Goal: Navigation & Orientation: Find specific page/section

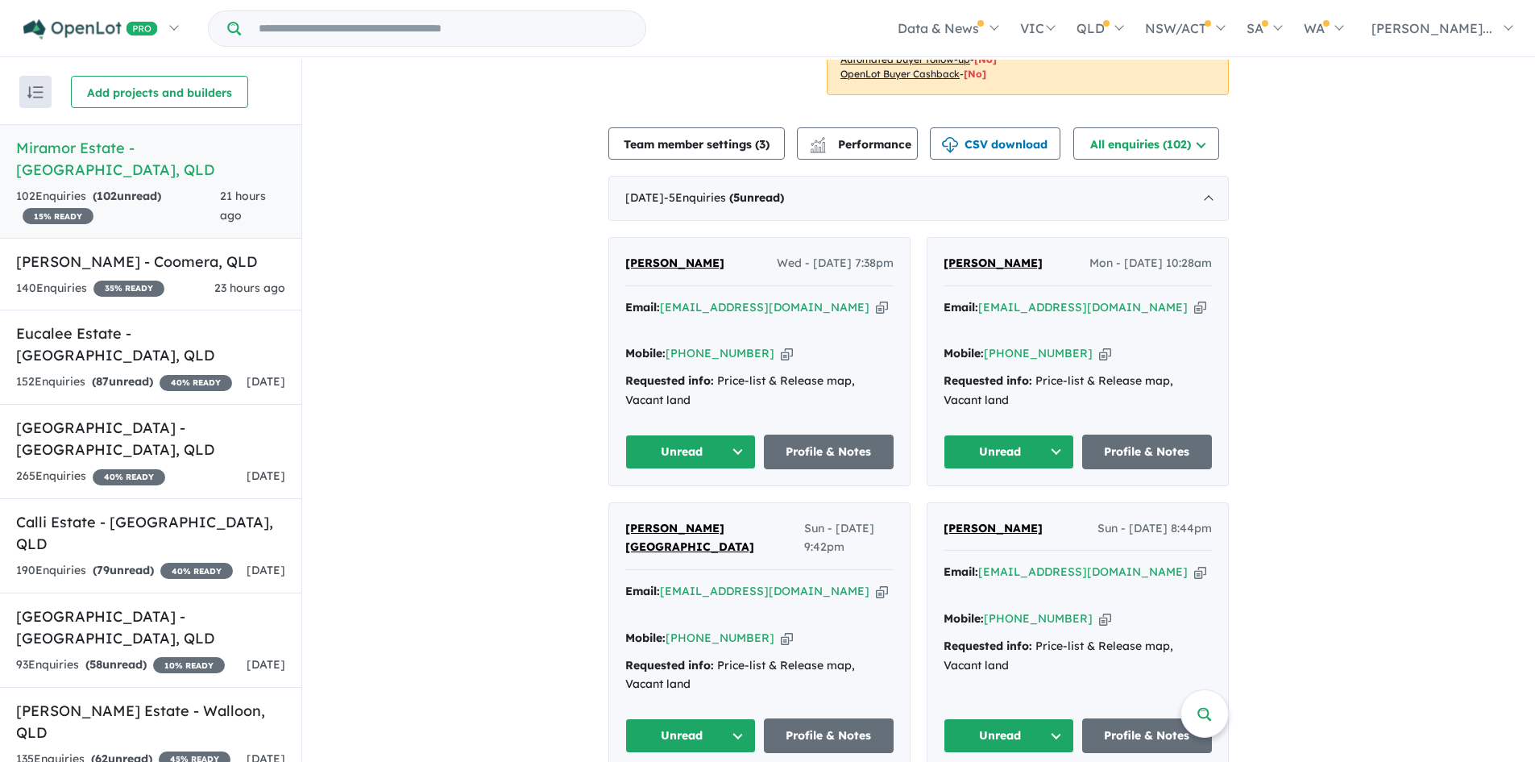
scroll to position [645, 0]
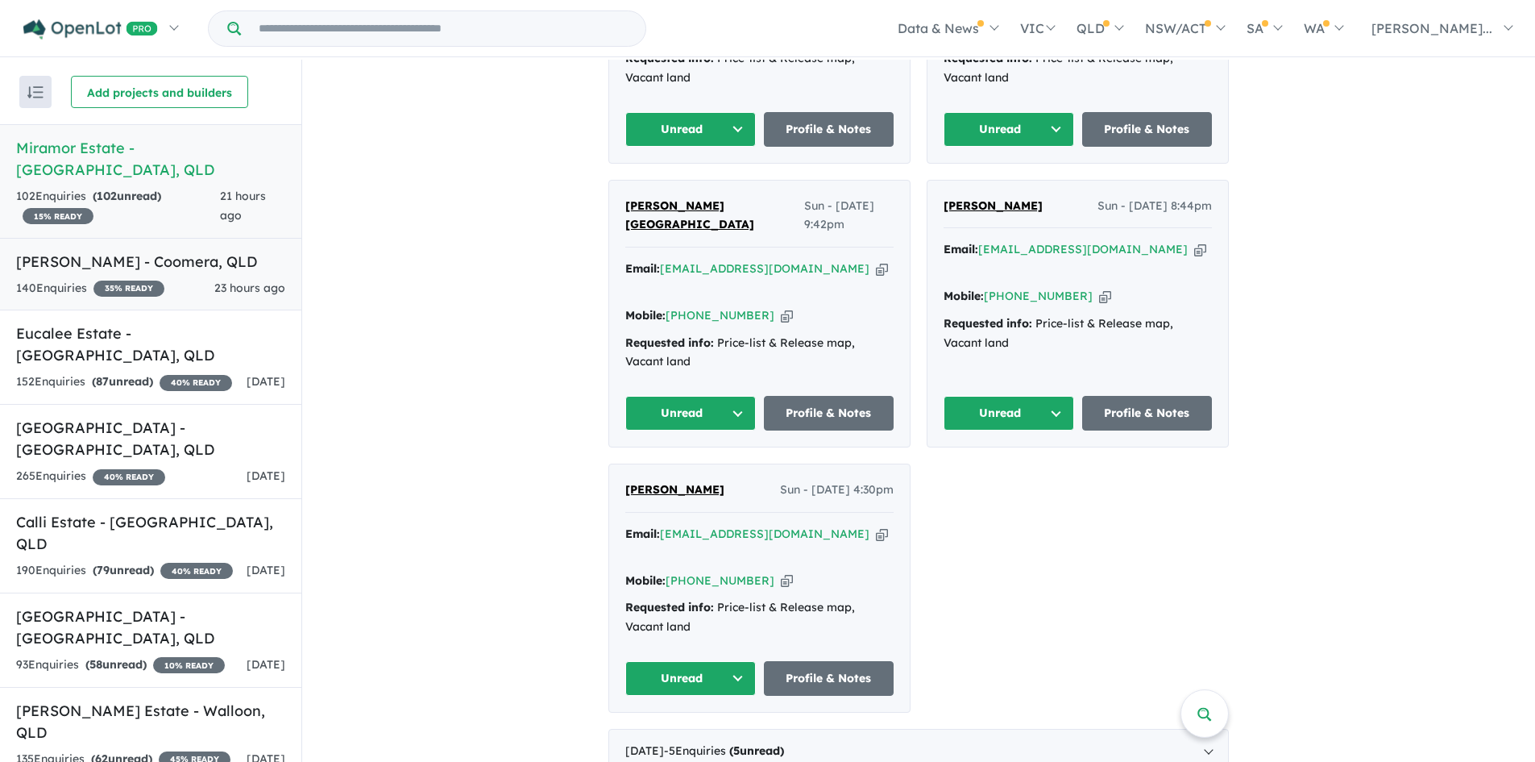
click at [82, 251] on h5 "[PERSON_NAME] - Coomera , [GEOGRAPHIC_DATA]" at bounding box center [150, 262] width 269 height 22
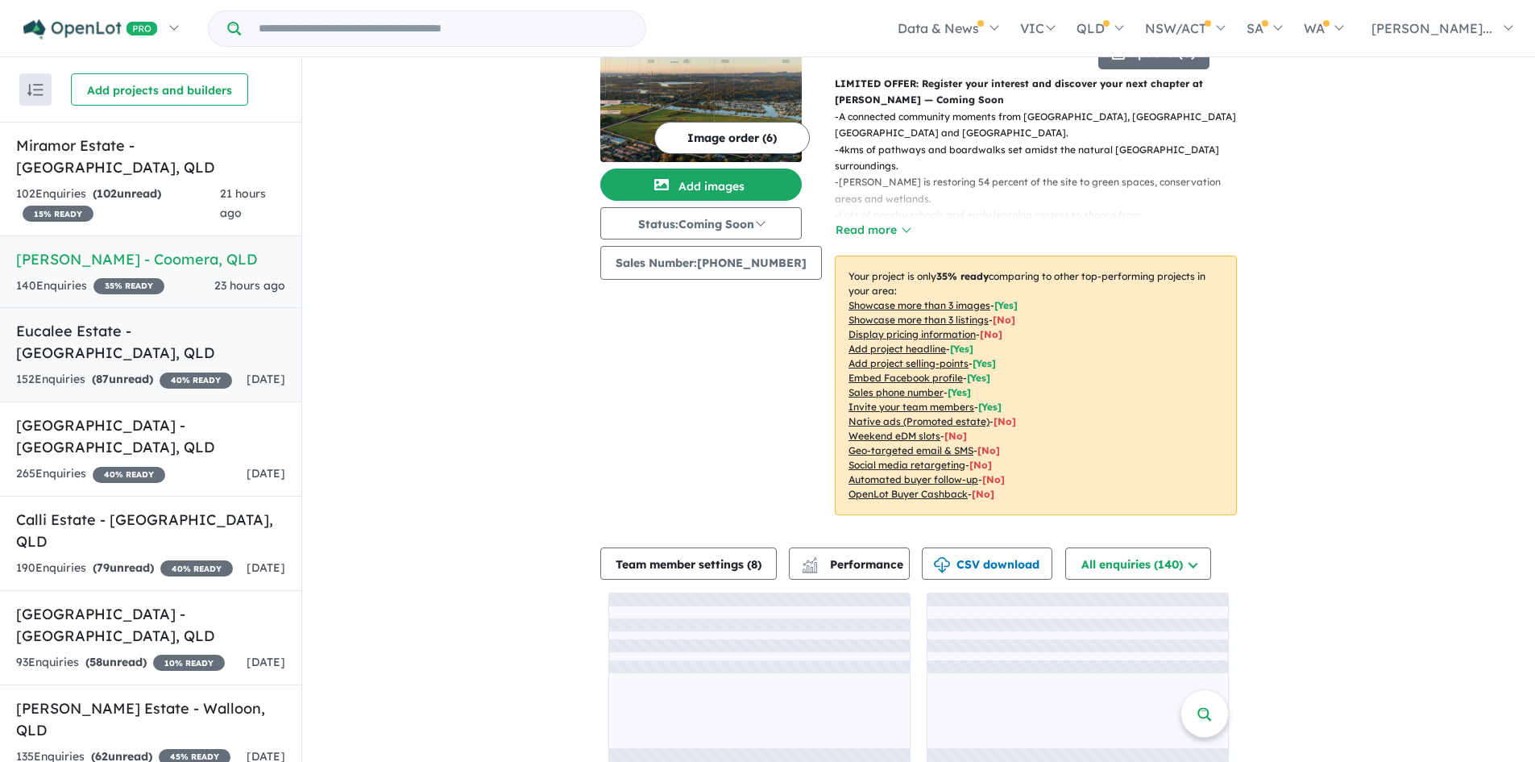
scroll to position [82, 0]
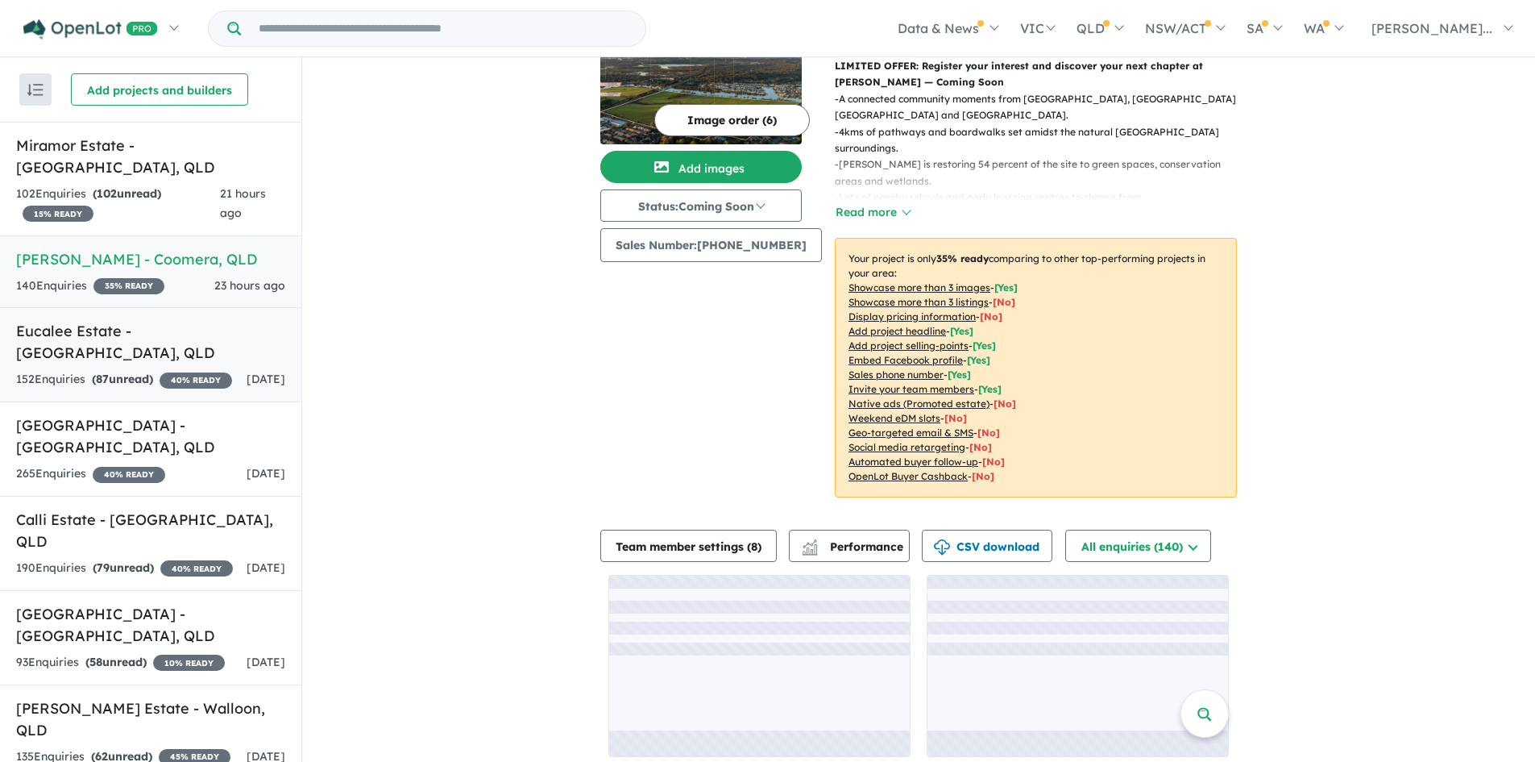
click at [59, 370] on div "152 Enquir ies ( 87 unread) 40 % READY" at bounding box center [124, 379] width 216 height 19
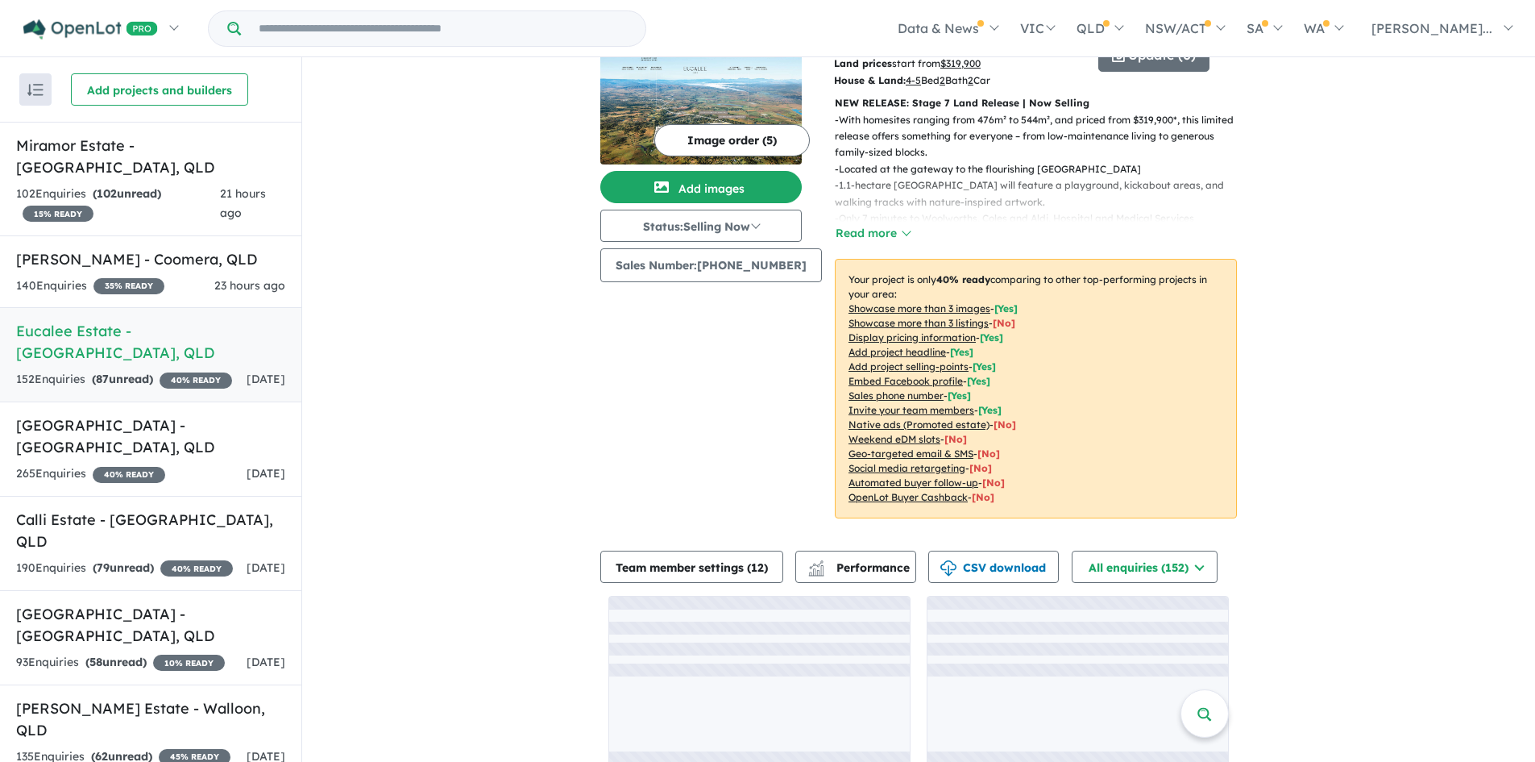
scroll to position [94, 0]
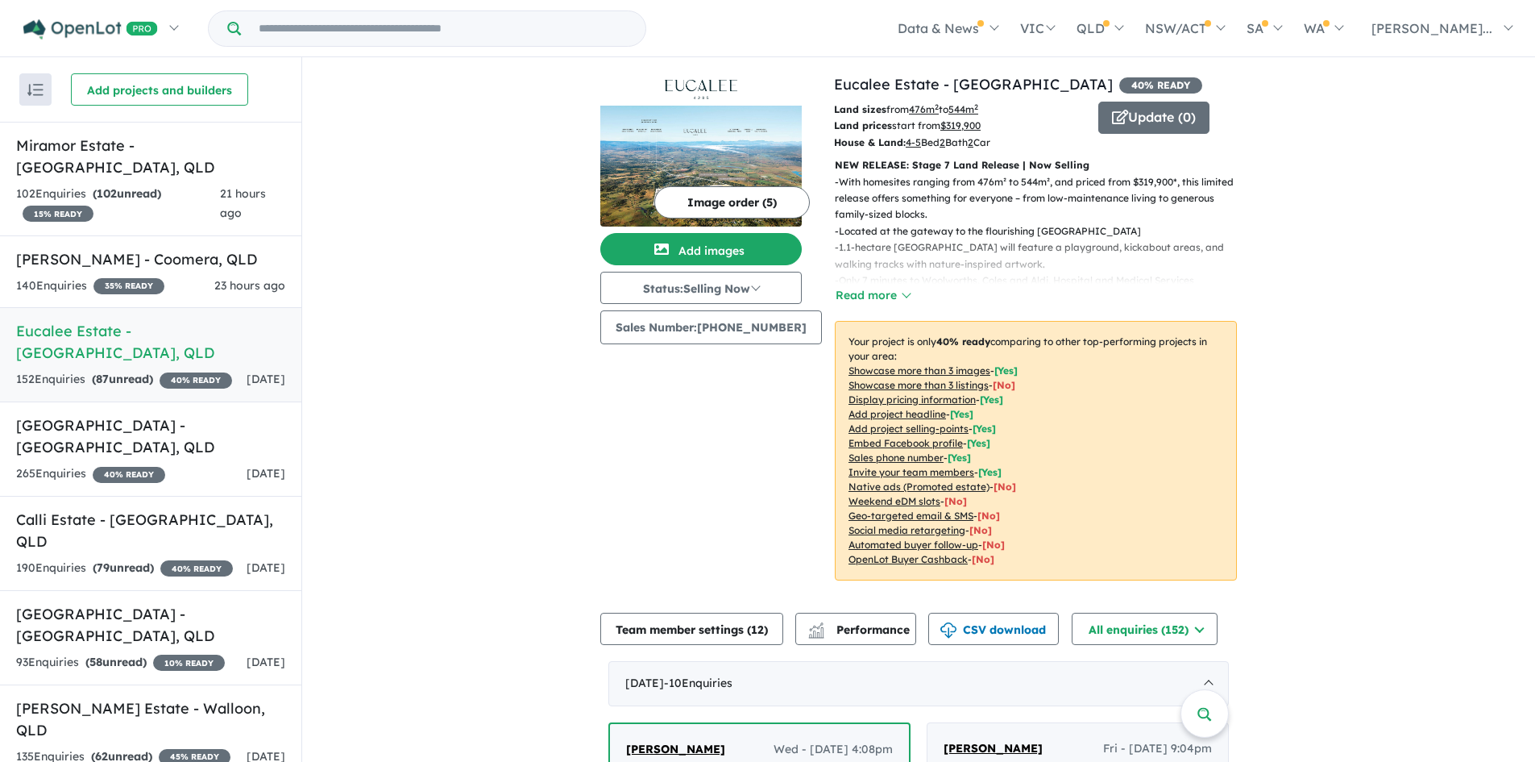
scroll to position [967, 0]
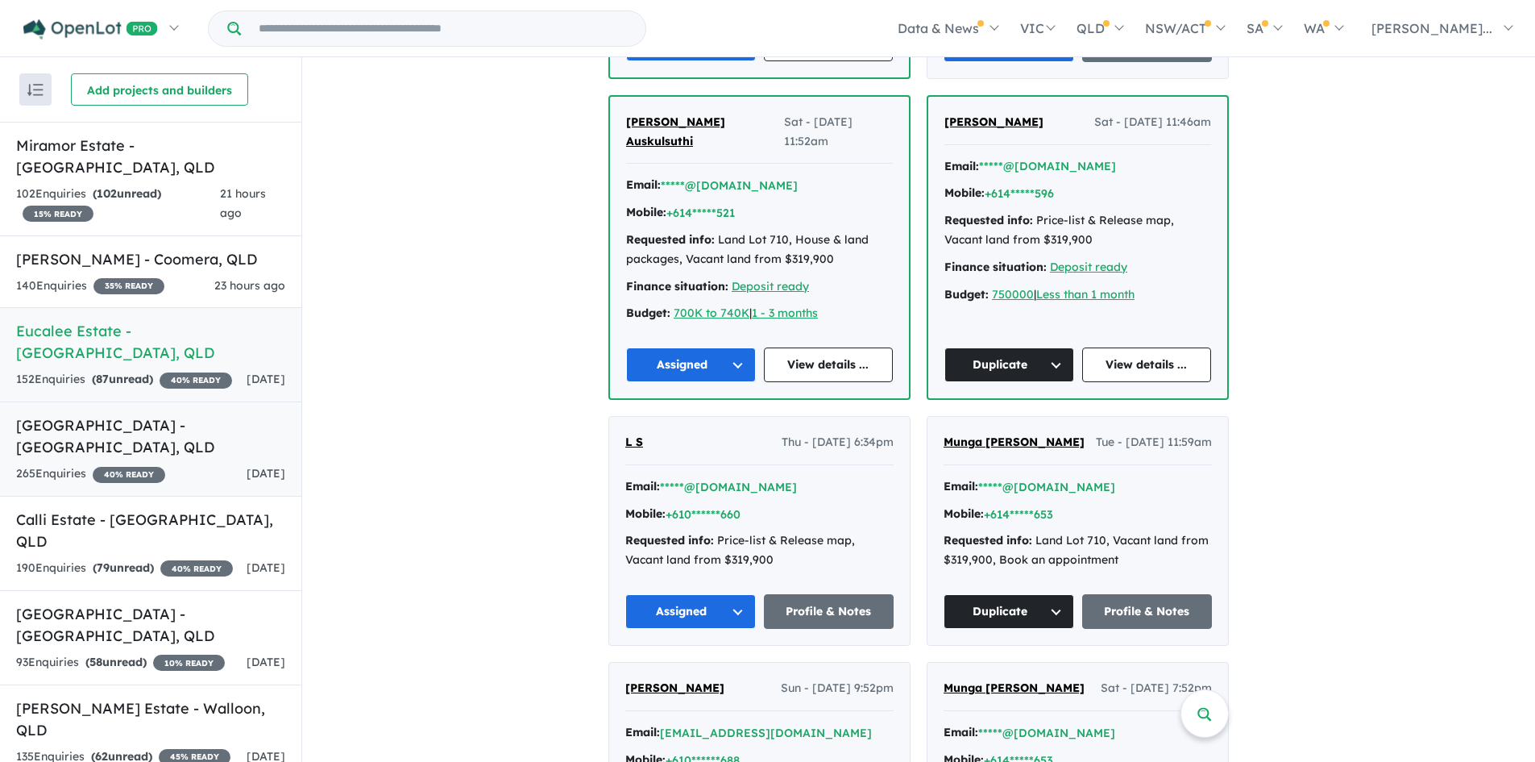
click at [222, 413] on link "Bellevue Estate - [GEOGRAPHIC_DATA] , [GEOGRAPHIC_DATA] 265 Enquir ies ( 0 unre…" at bounding box center [150, 448] width 301 height 95
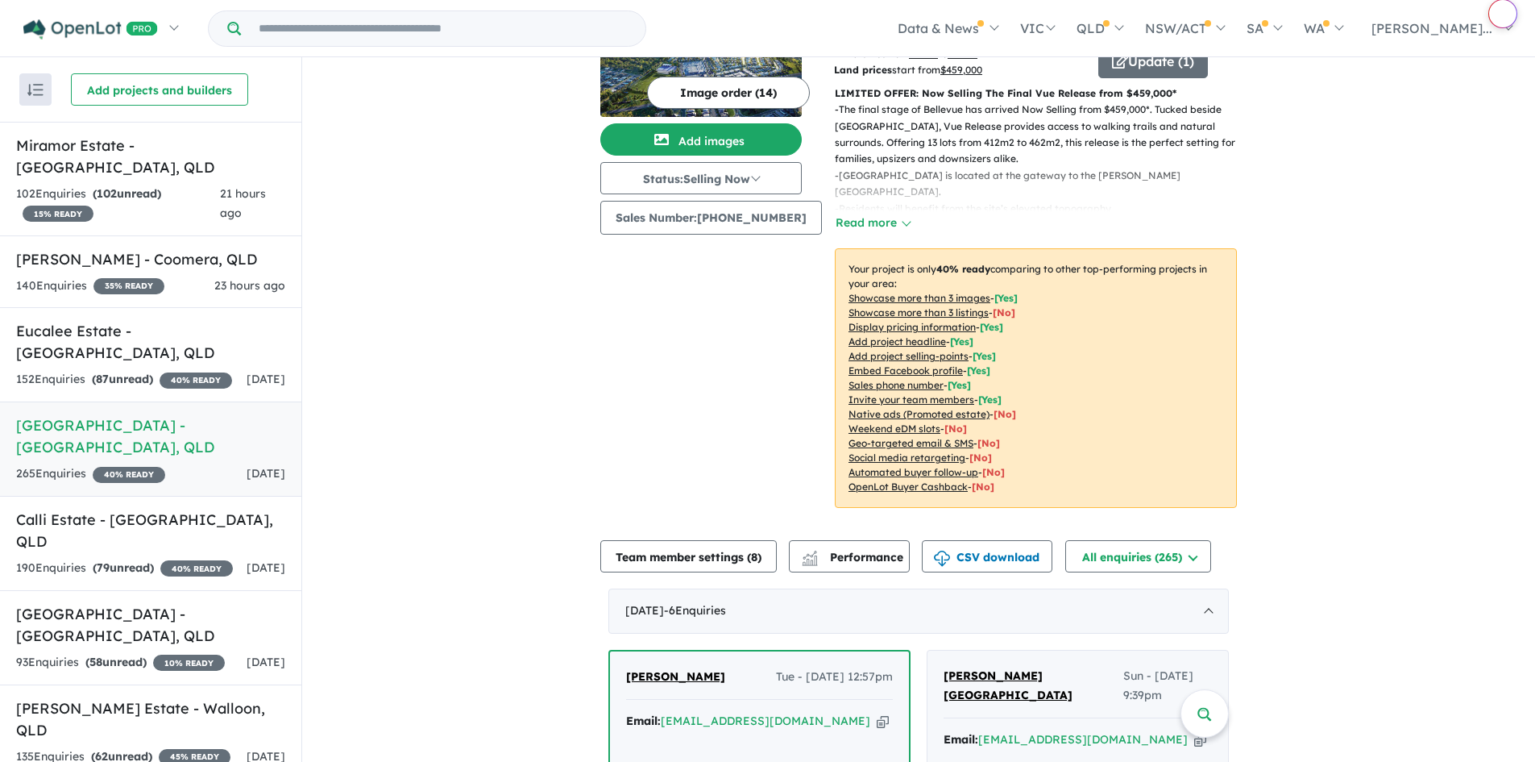
scroll to position [400, 0]
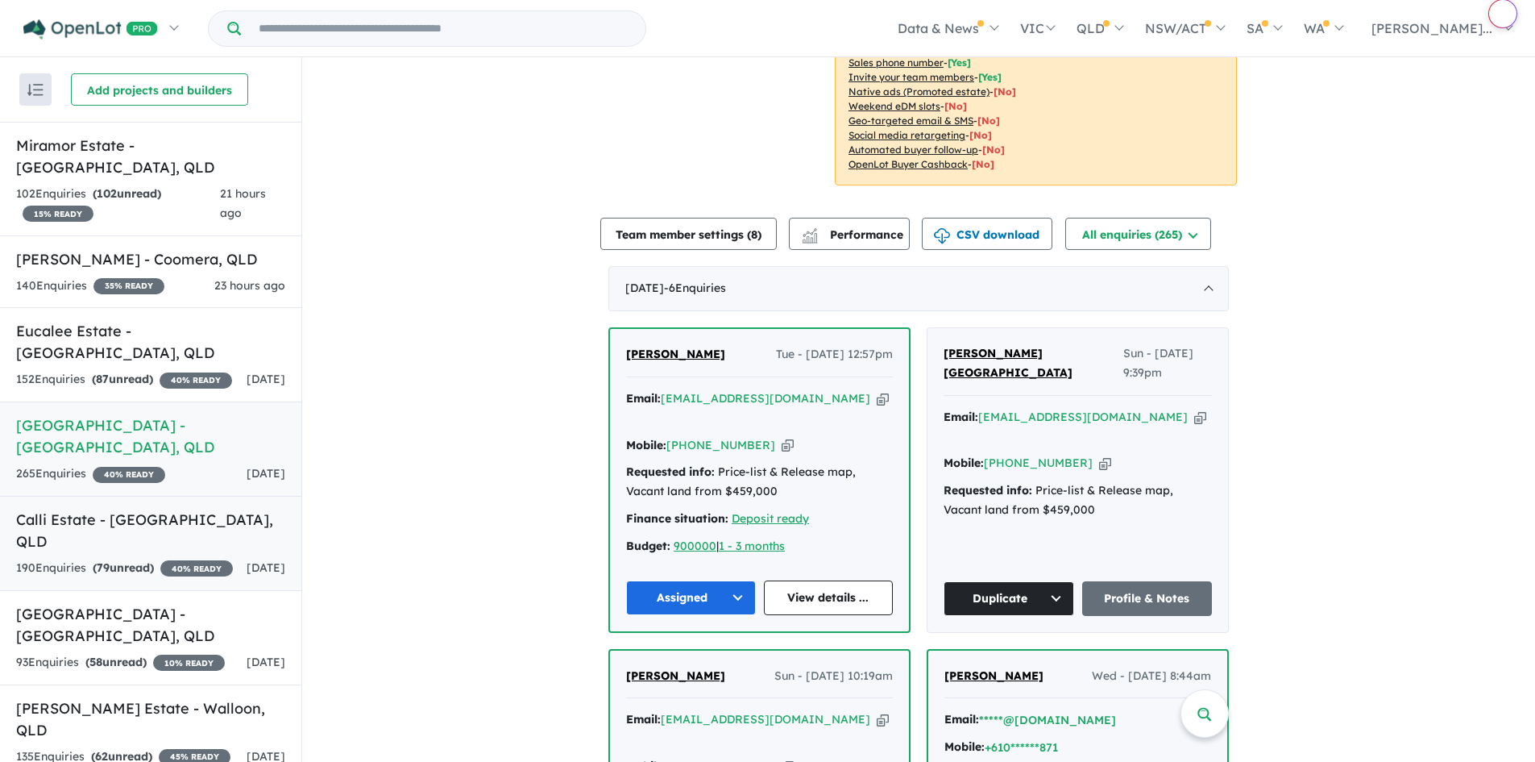
click at [171, 559] on div "190 Enquir ies ( 79 unread) 40 % READY" at bounding box center [124, 568] width 217 height 19
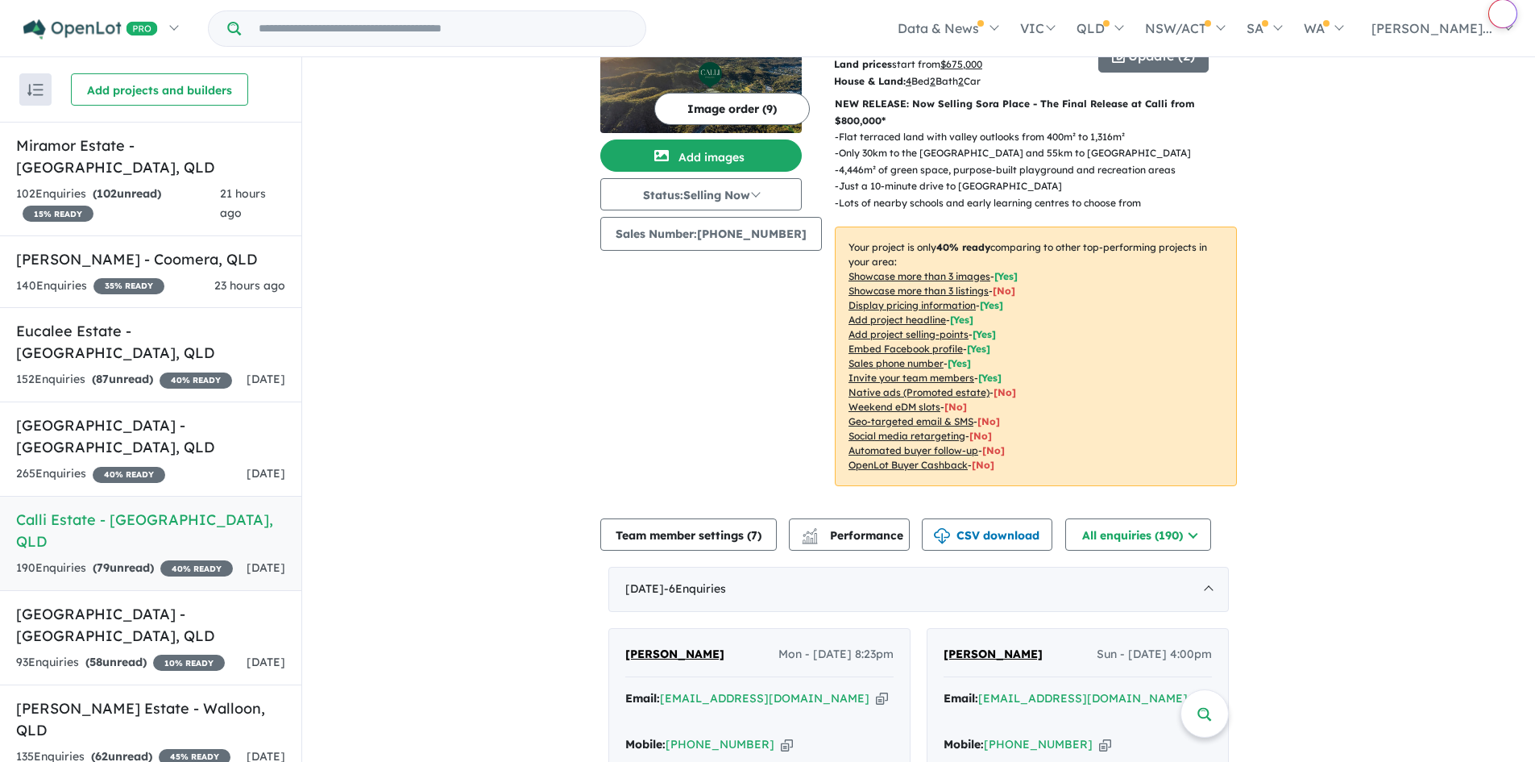
scroll to position [706, 0]
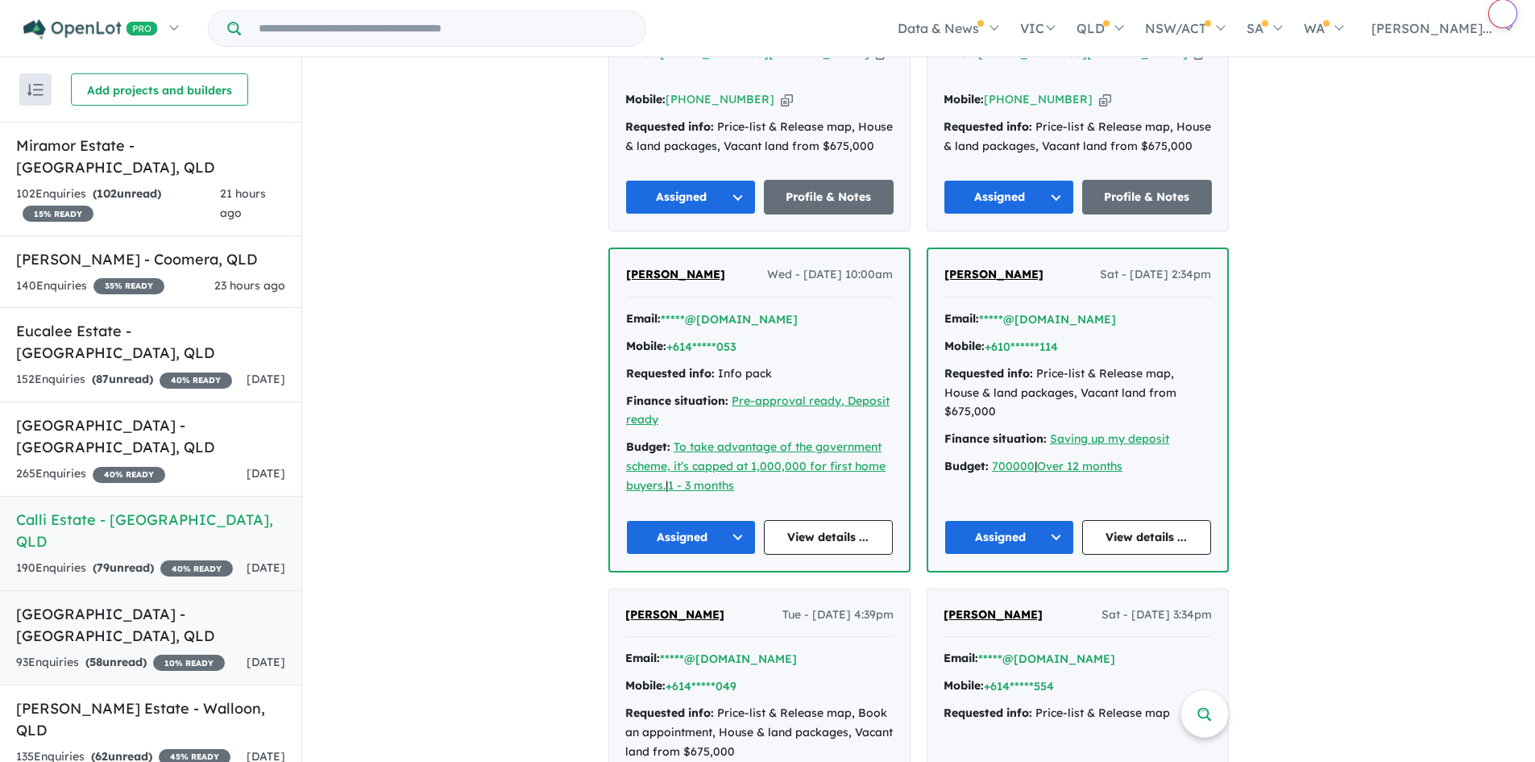
click at [121, 653] on div "93 Enquir ies ( 58 unread) 10 % READY" at bounding box center [120, 662] width 209 height 19
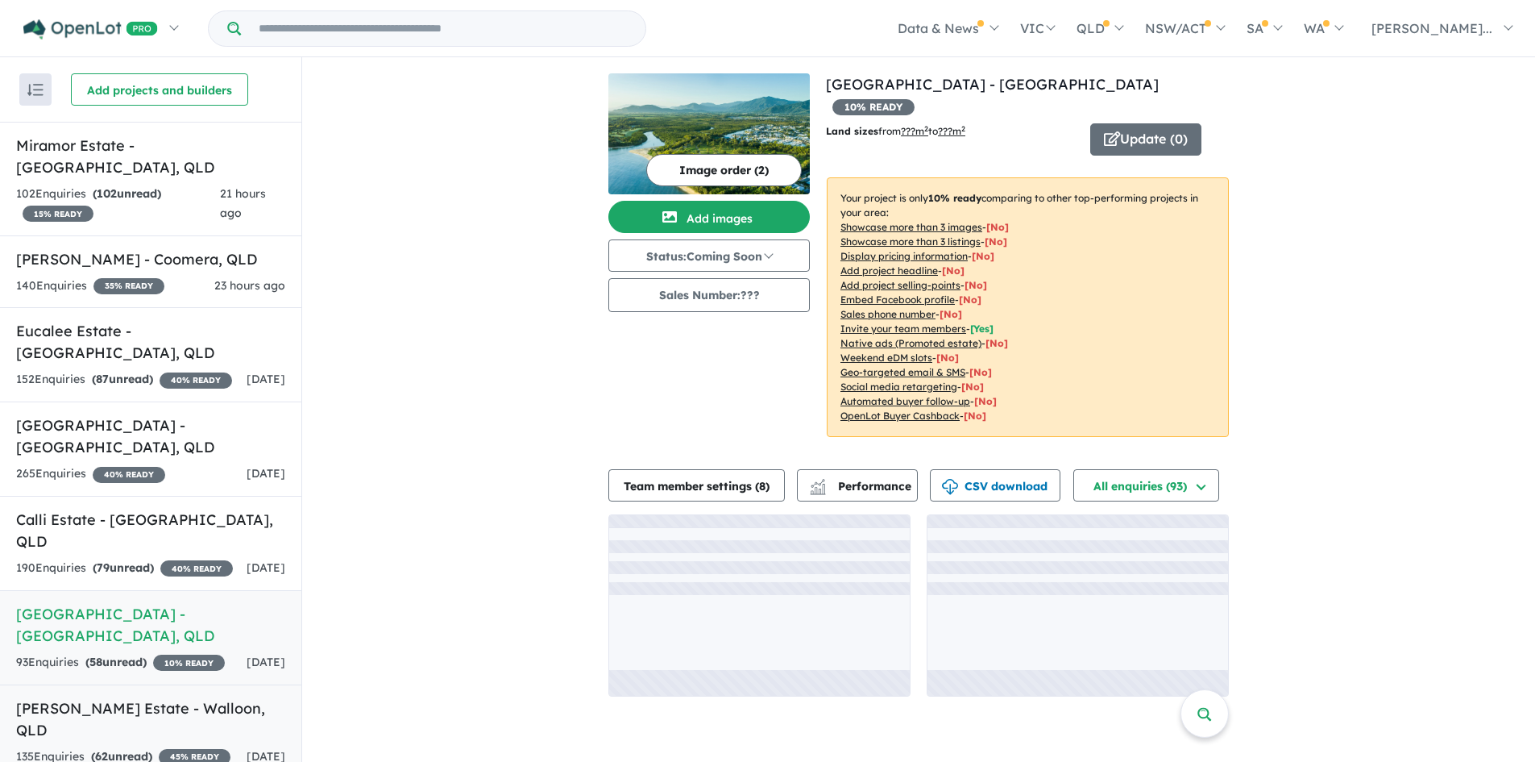
click at [176, 684] on link "[PERSON_NAME] Estate - Walloon , QLD 135 Enquir ies ( 62 unread) 45 % READY [DA…" at bounding box center [150, 731] width 301 height 95
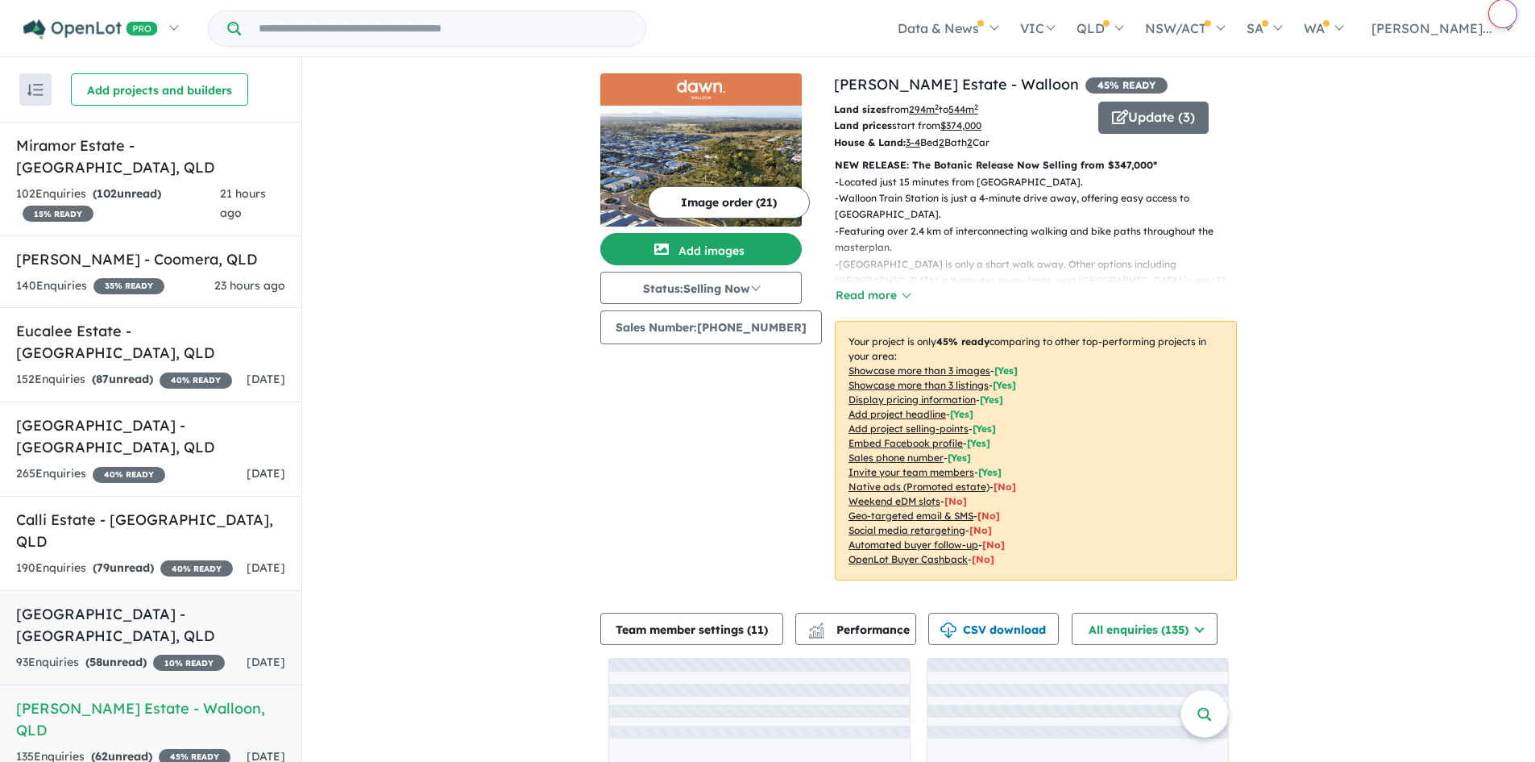
click at [164, 653] on div "93 Enquir ies ( 58 unread) 10 % READY" at bounding box center [120, 662] width 209 height 19
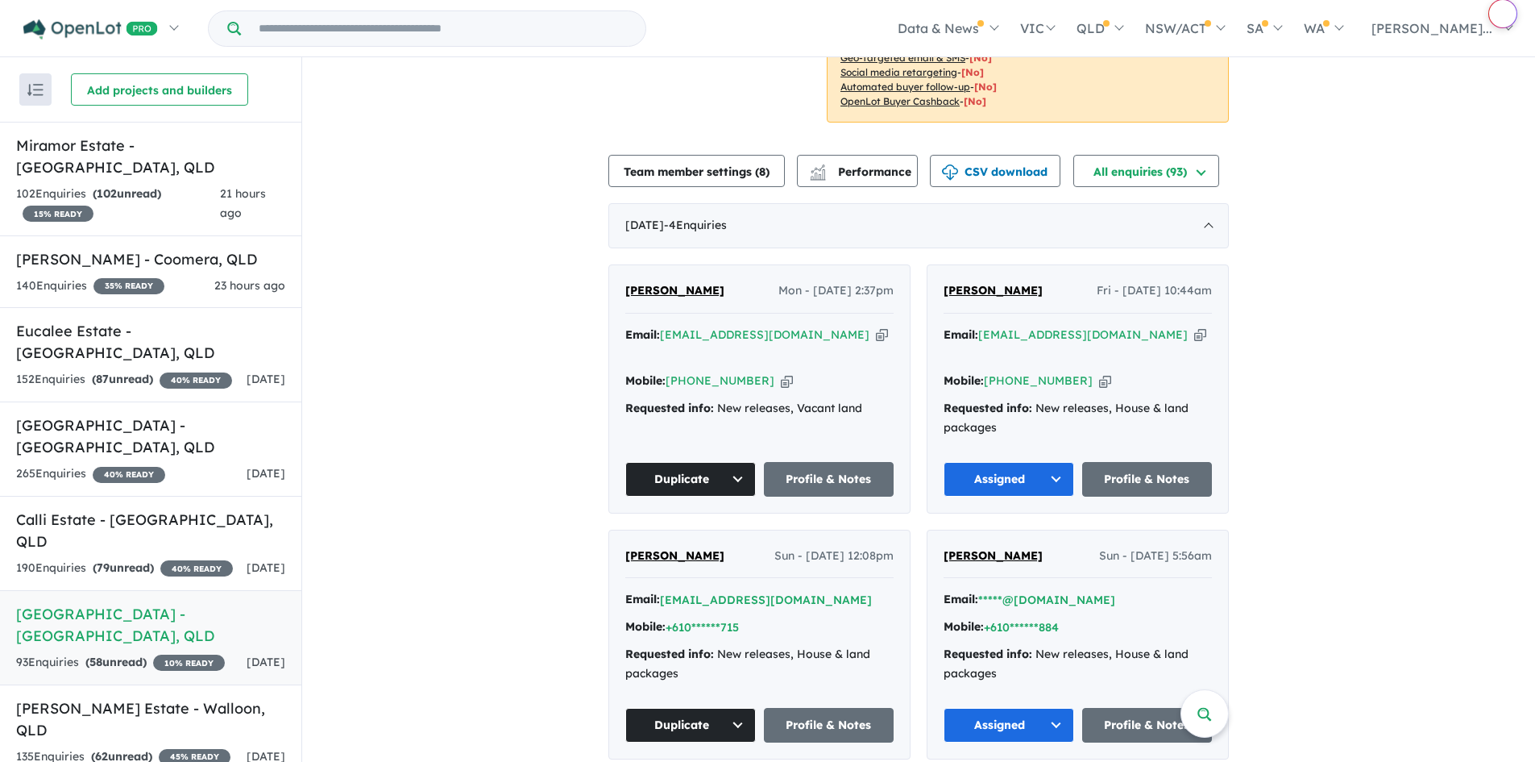
scroll to position [645, 0]
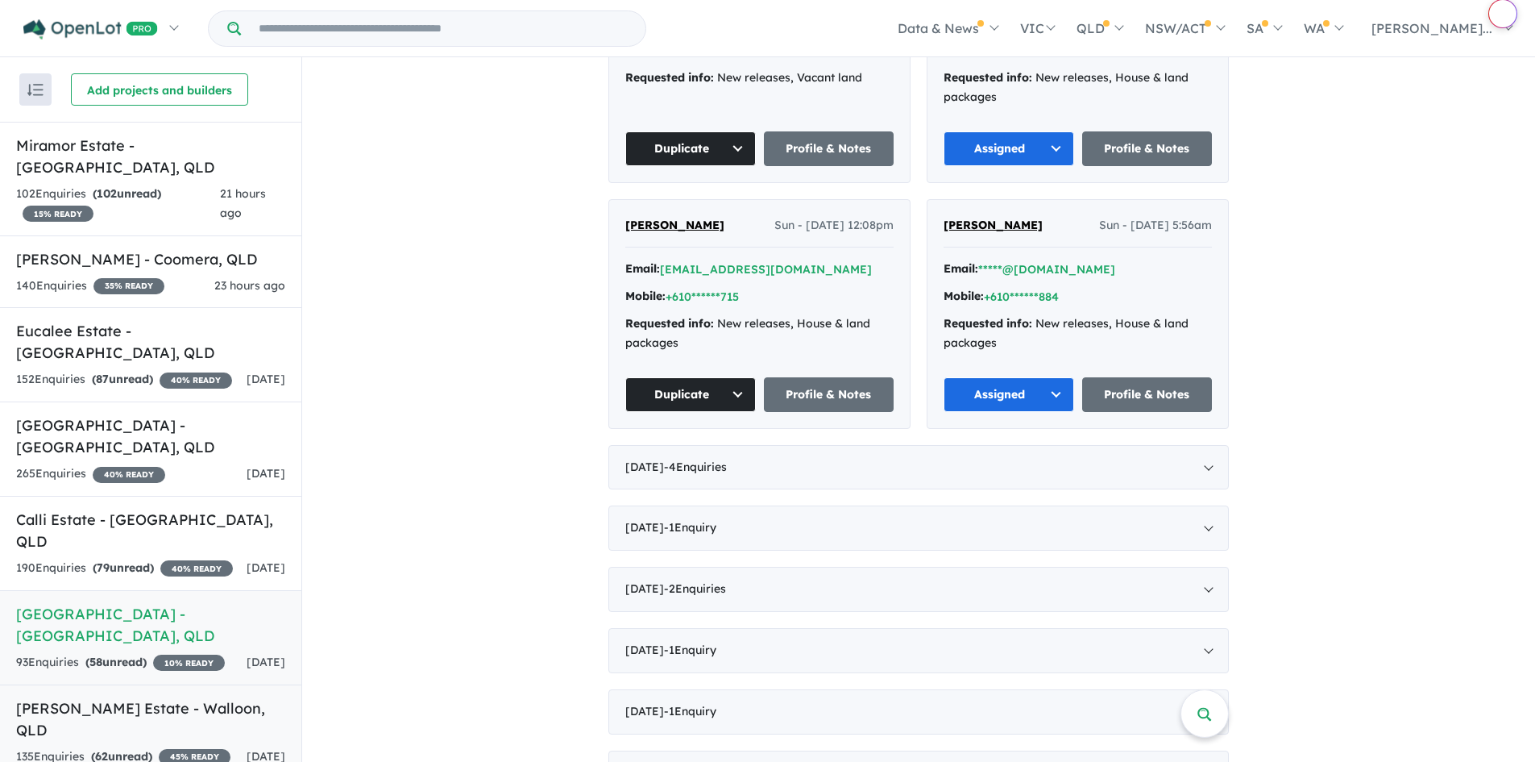
click at [192, 747] on div "135 Enquir ies ( 62 unread) 45 % READY" at bounding box center [123, 756] width 214 height 19
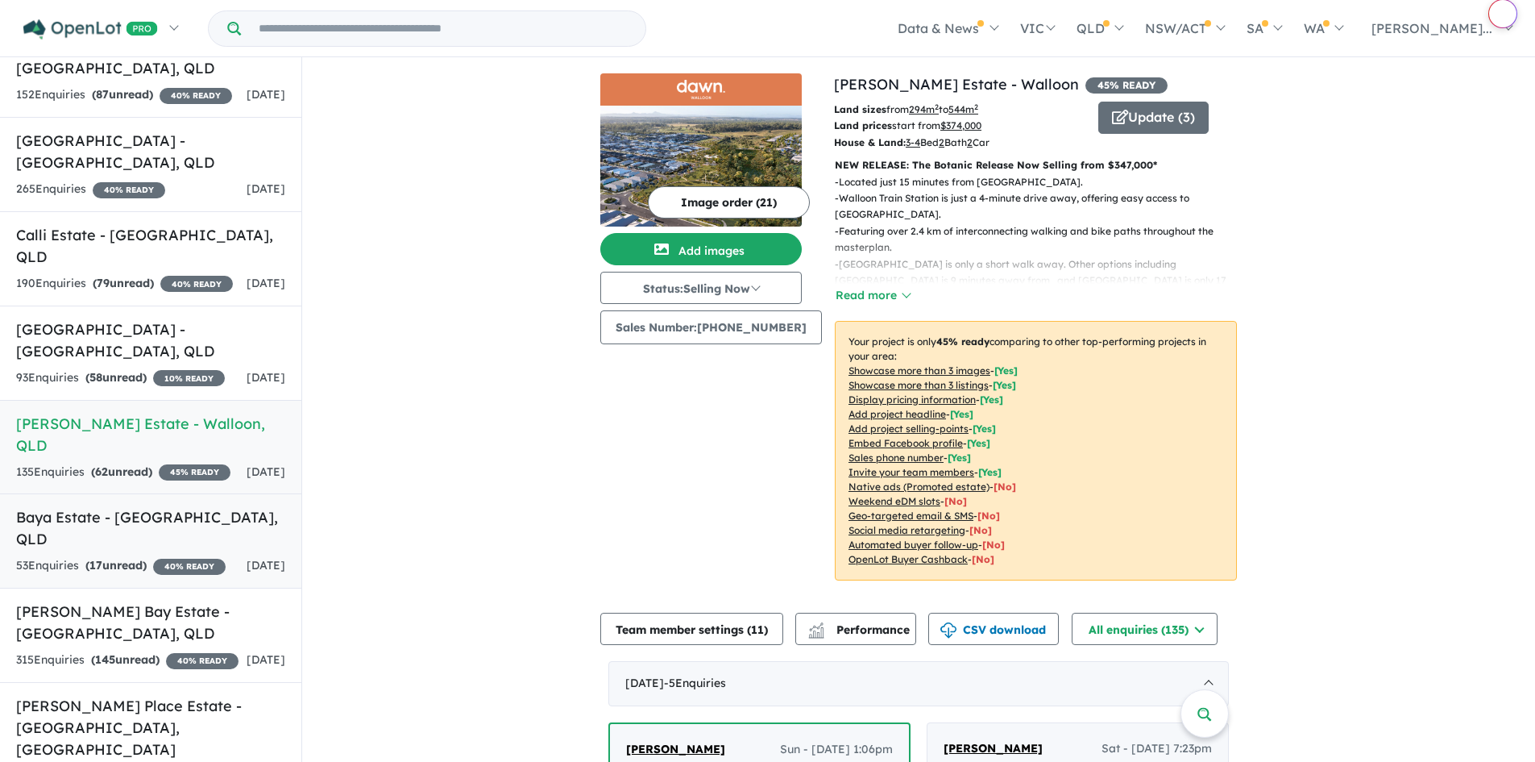
click at [107, 501] on link "Baya Estate - [GEOGRAPHIC_DATA] , [GEOGRAPHIC_DATA] 53 Enquir ies ( 17 unread) …" at bounding box center [150, 540] width 301 height 95
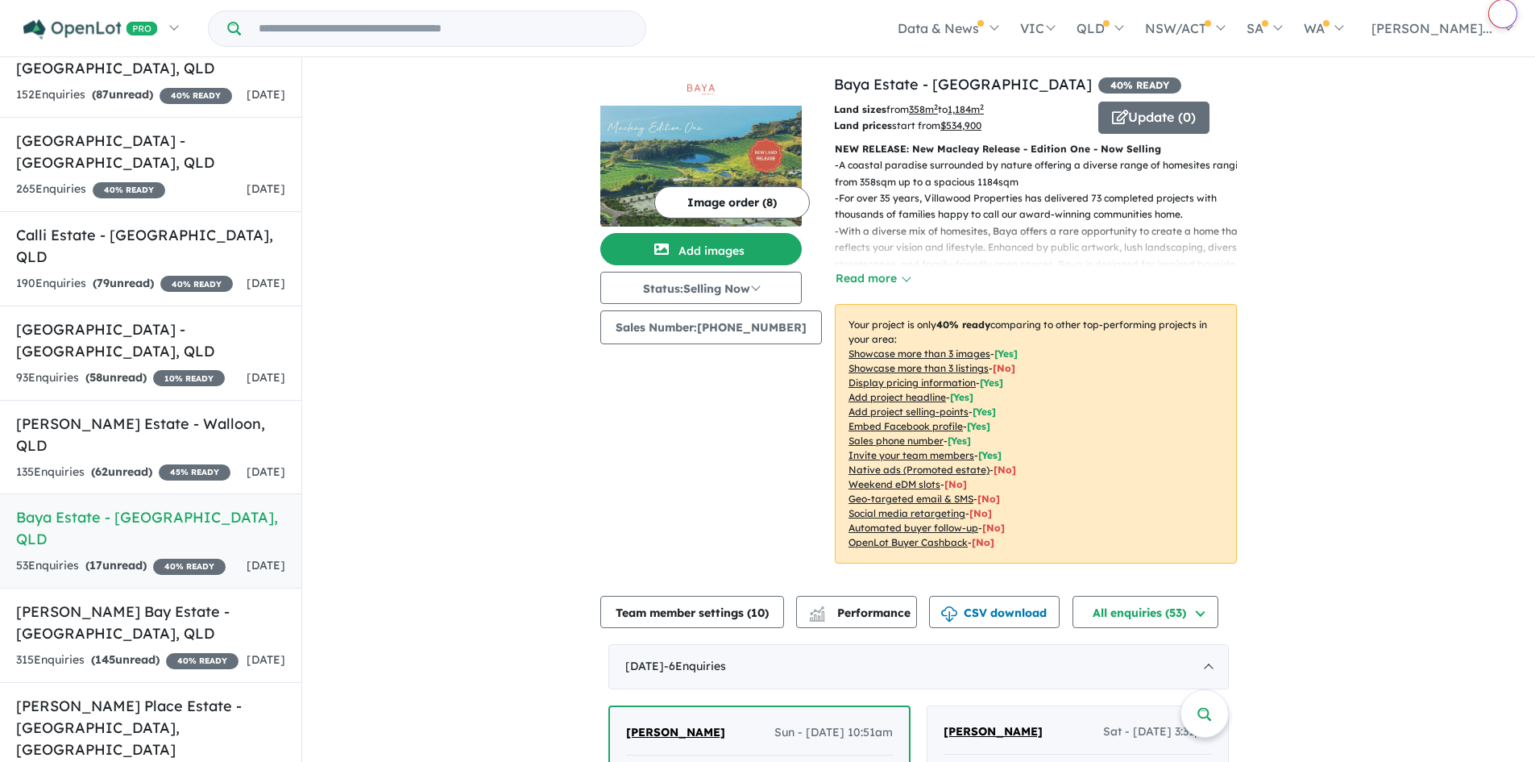
scroll to position [322, 0]
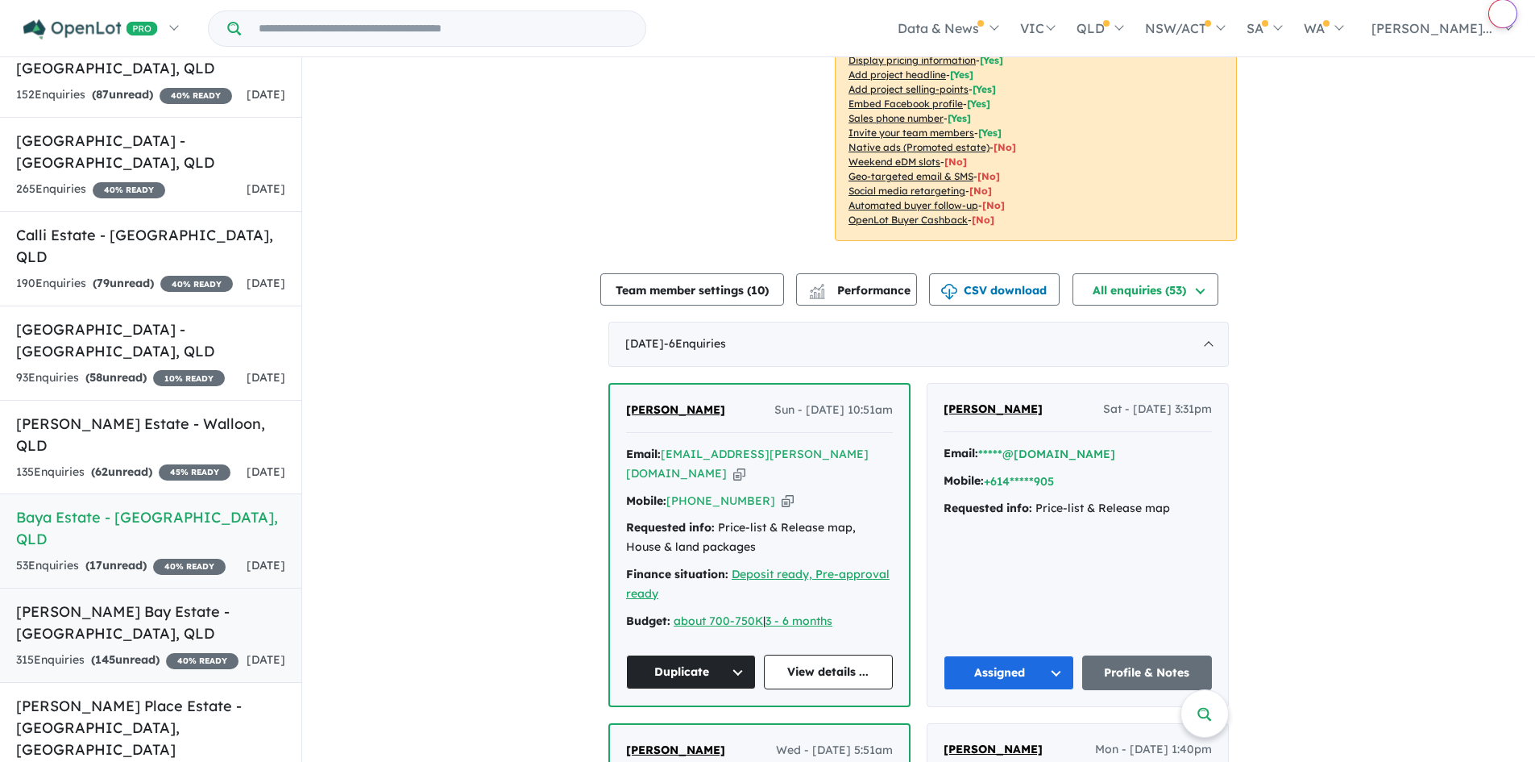
click at [138, 652] on strong "( 145 unread)" at bounding box center [125, 659] width 69 height 15
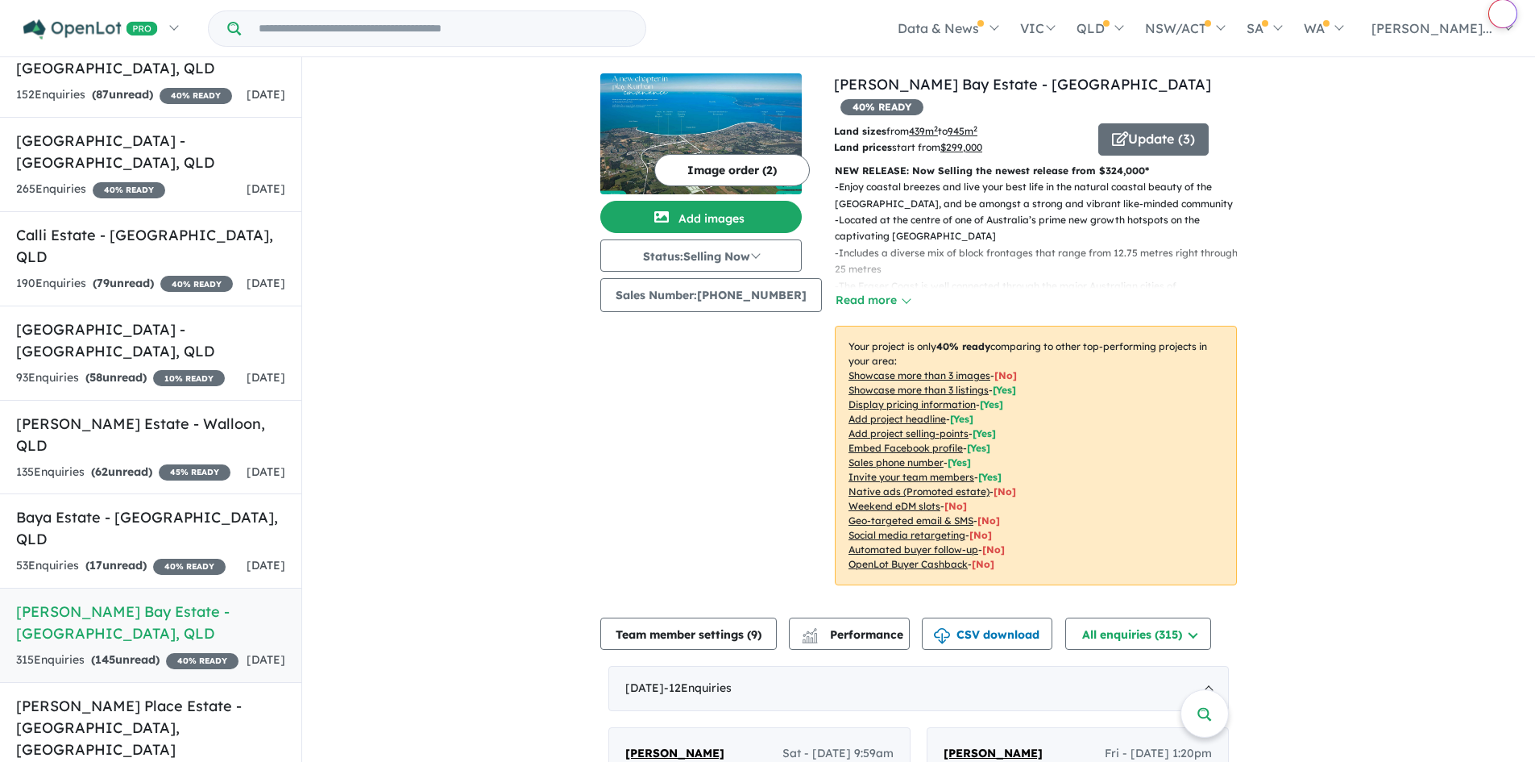
scroll to position [322, 0]
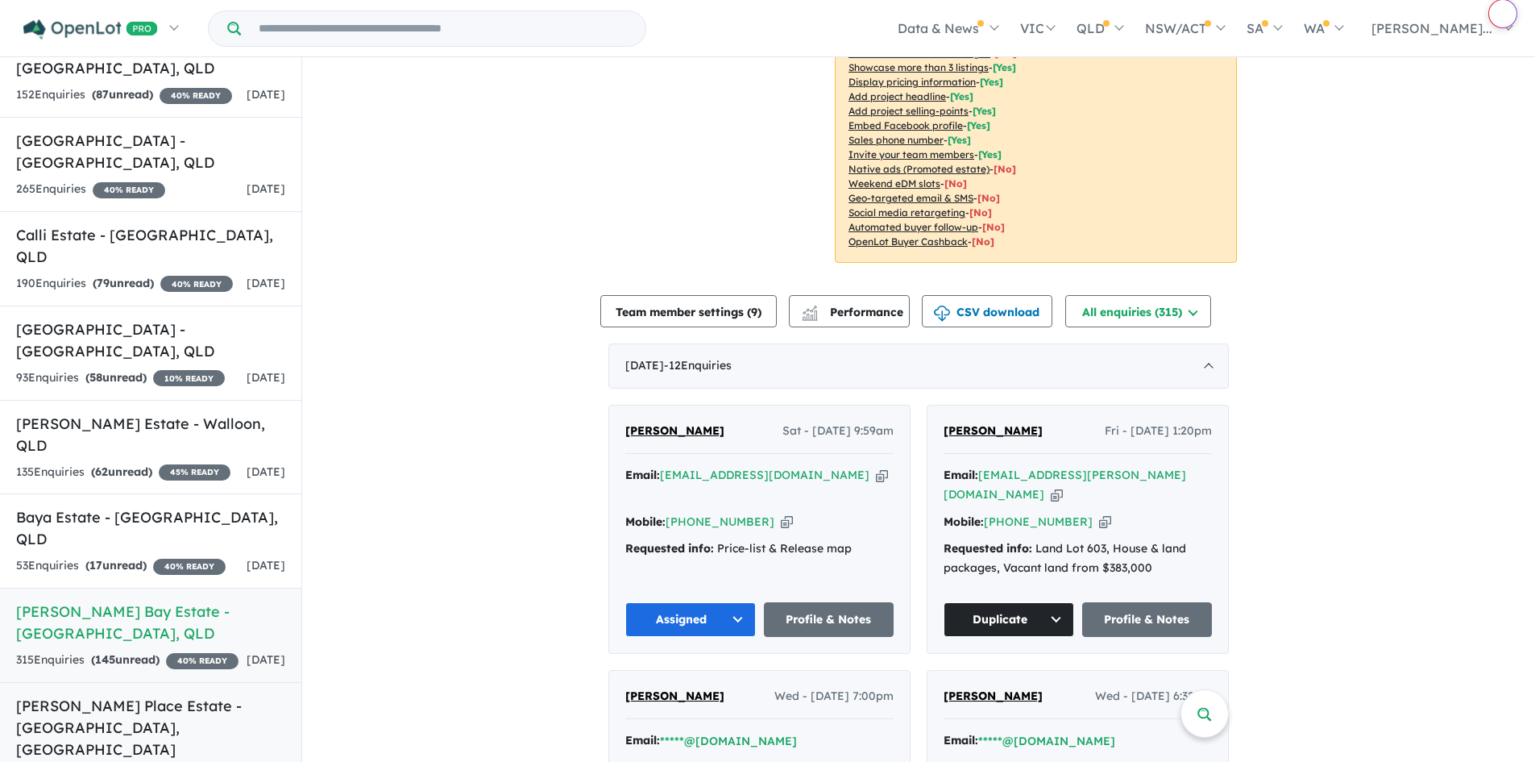
click at [102, 696] on h5 "[PERSON_NAME] Place Estate - [GEOGRAPHIC_DATA] , [GEOGRAPHIC_DATA]" at bounding box center [150, 727] width 269 height 65
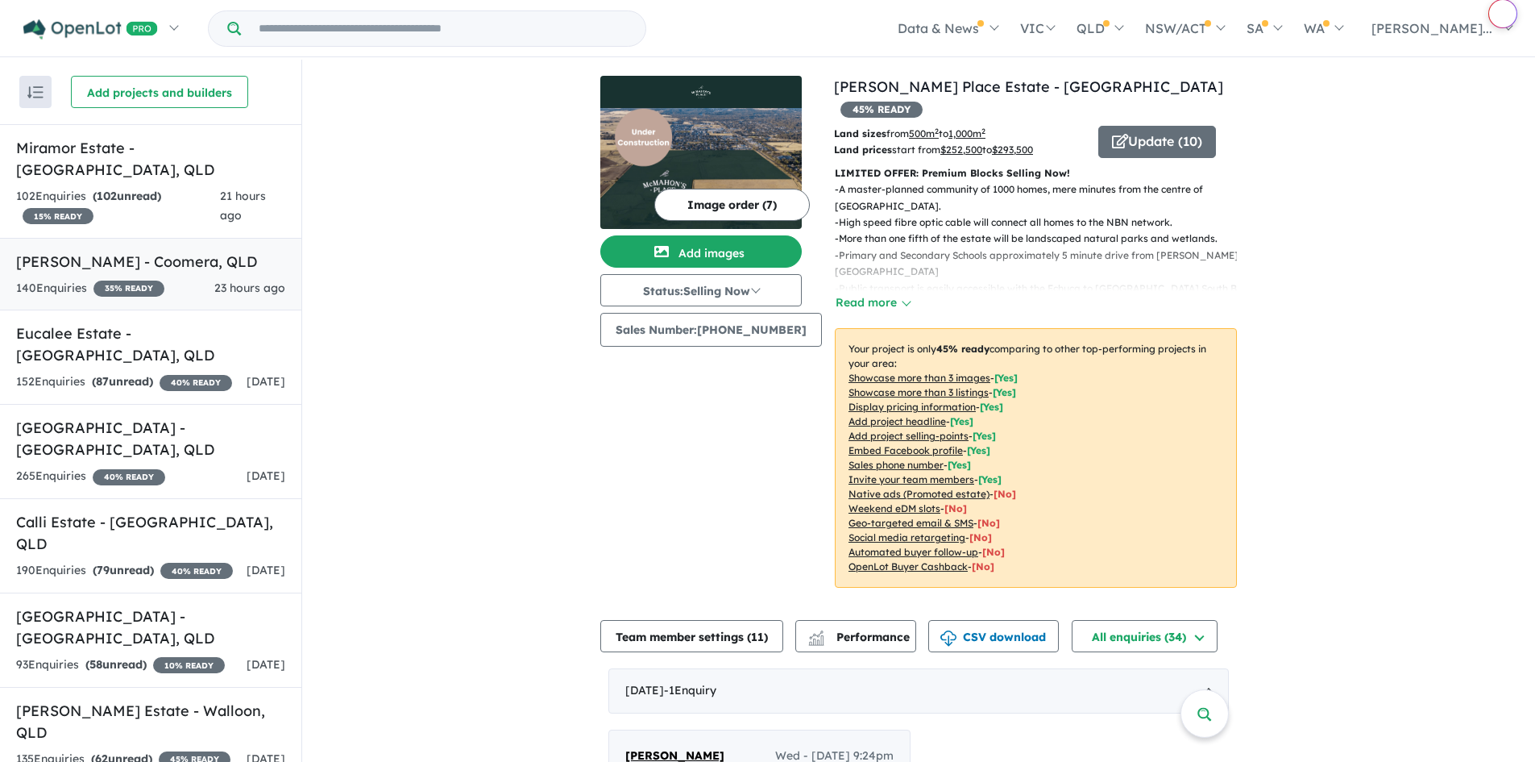
click at [114, 251] on h5 "[PERSON_NAME] - Coomera , [GEOGRAPHIC_DATA]" at bounding box center [150, 262] width 269 height 22
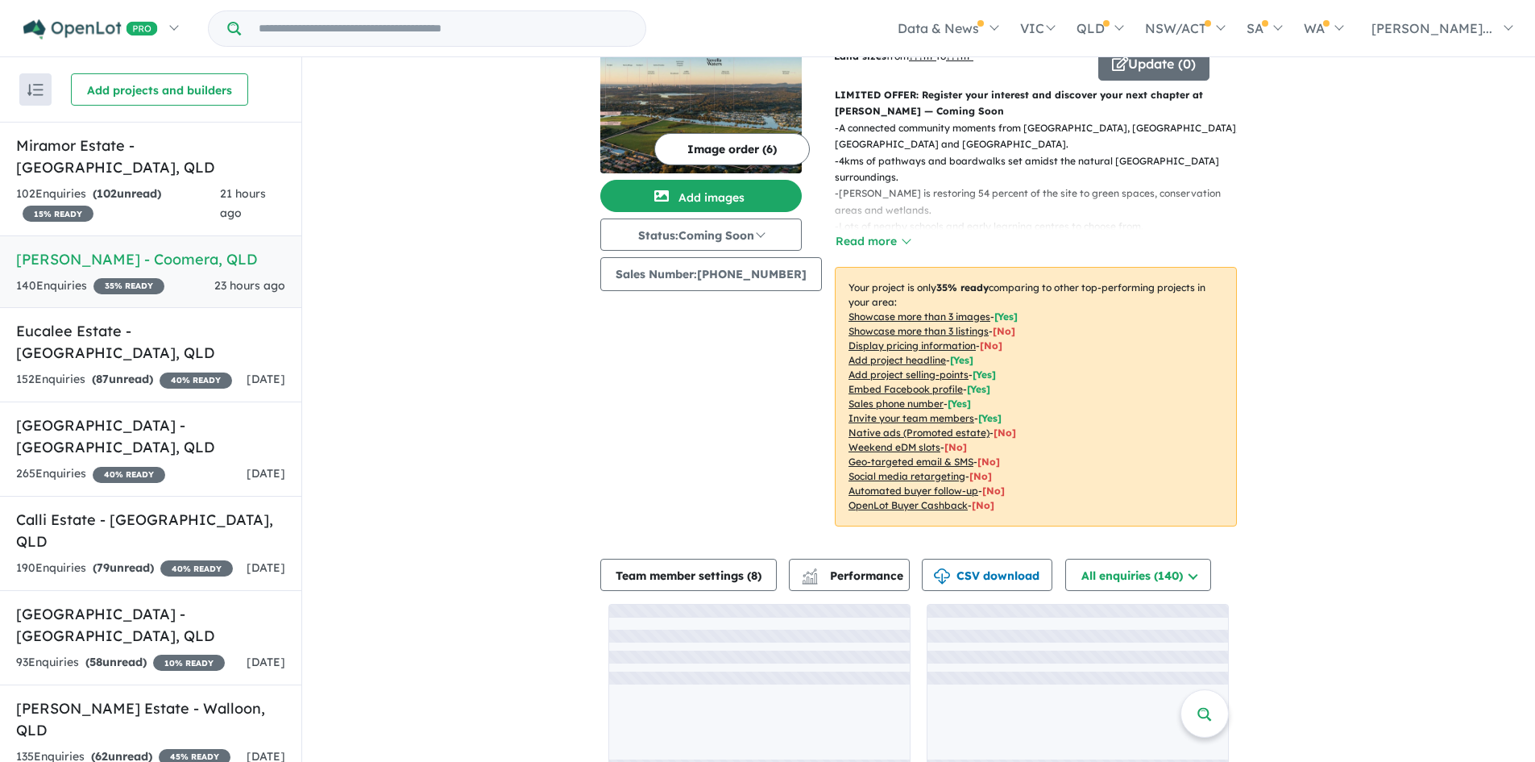
scroll to position [82, 0]
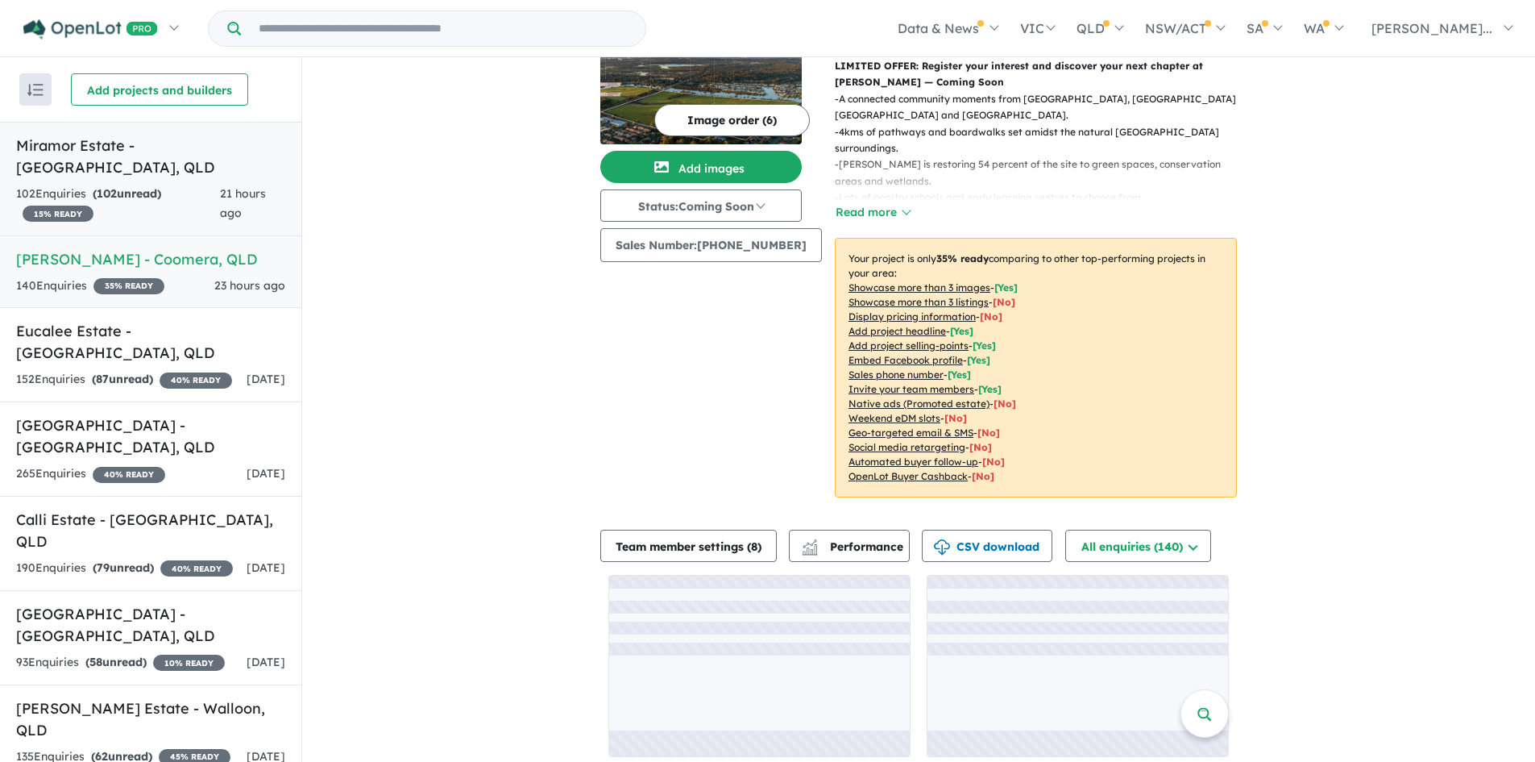
click at [148, 186] on strong "( 102 unread)" at bounding box center [127, 193] width 69 height 15
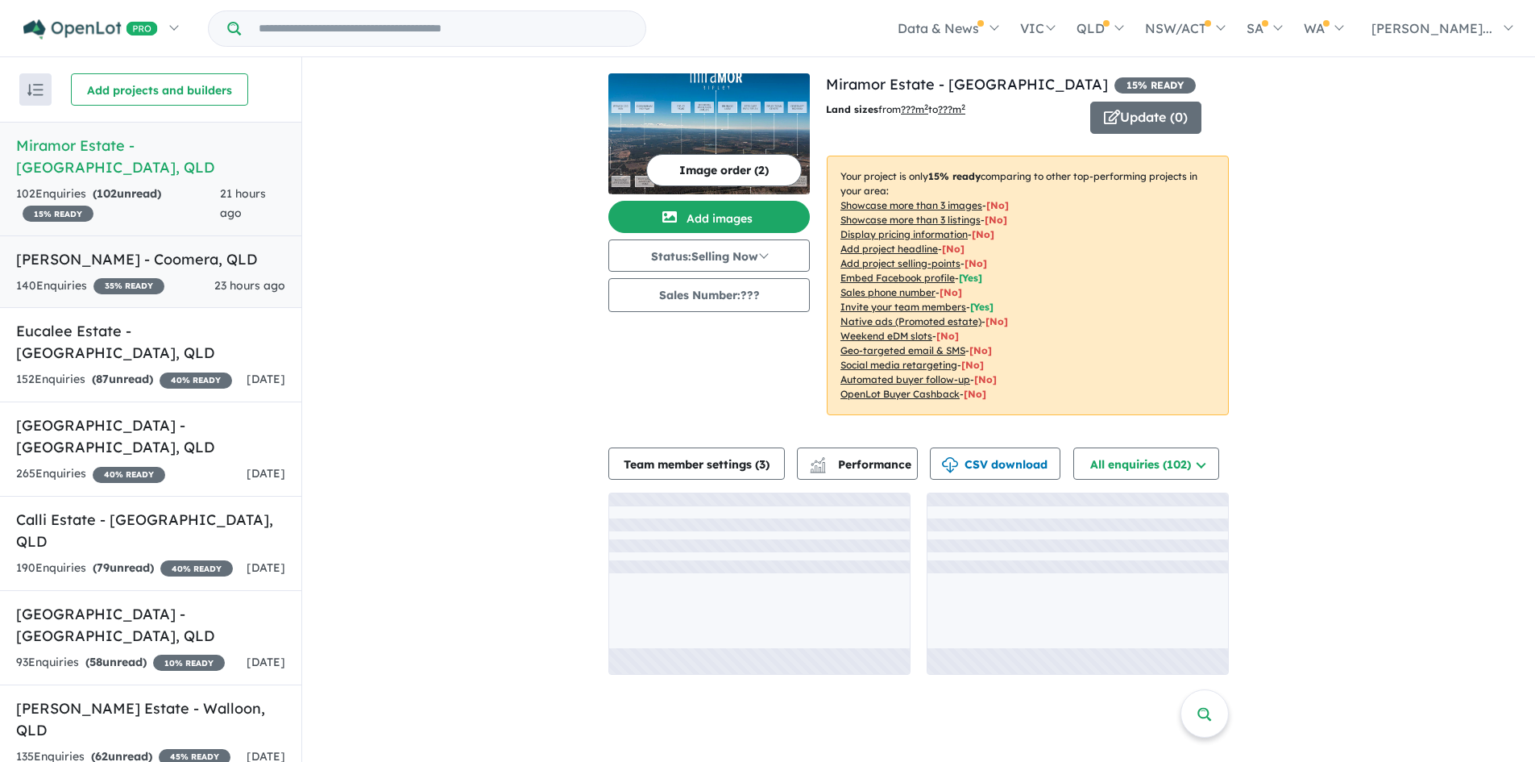
click at [190, 249] on link "[PERSON_NAME] - Coomera , QLD 140 Enquir ies ( 0 unread) 35 % READY 23 hours ago" at bounding box center [150, 271] width 301 height 73
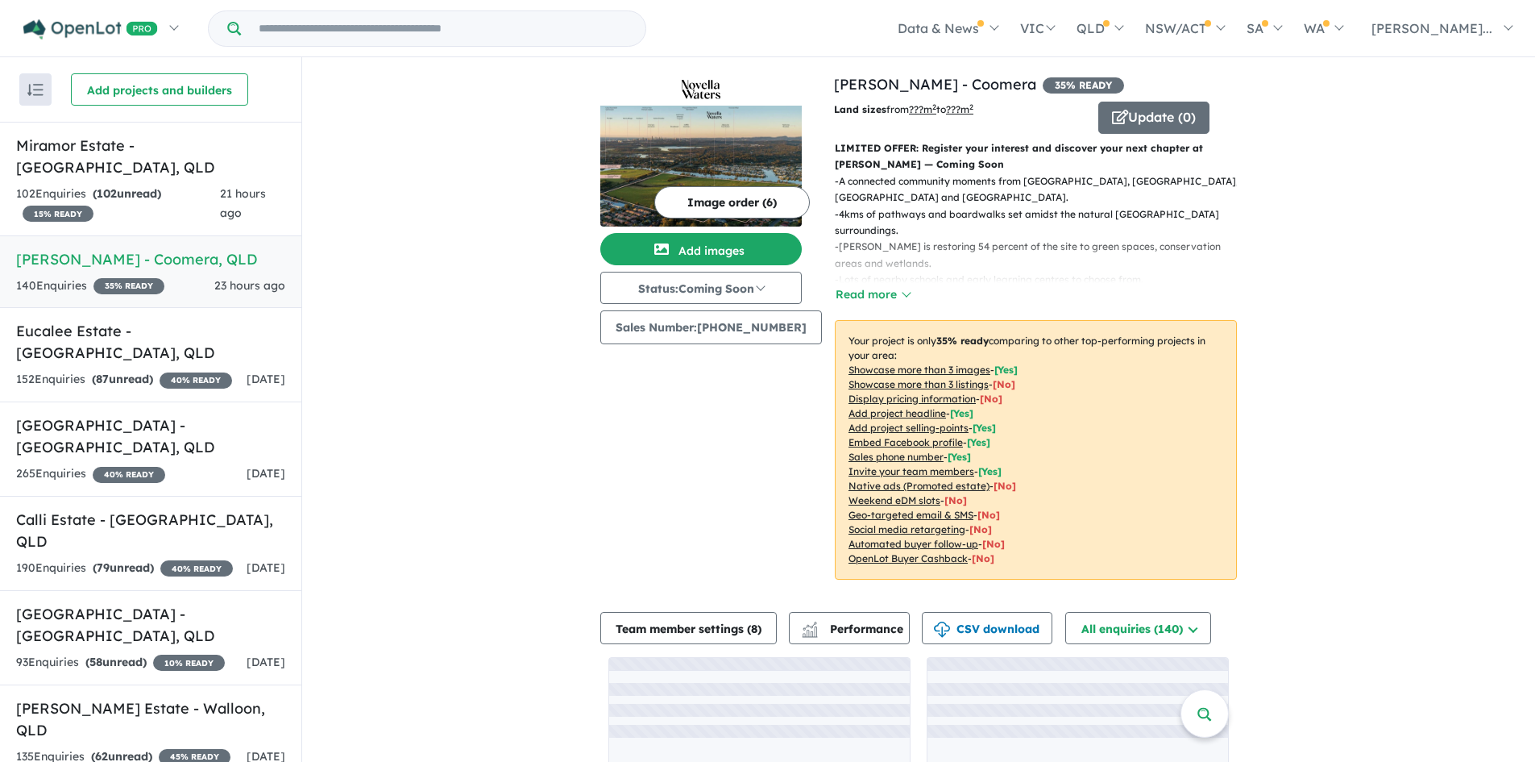
scroll to position [82, 0]
